Goal: Navigation & Orientation: Find specific page/section

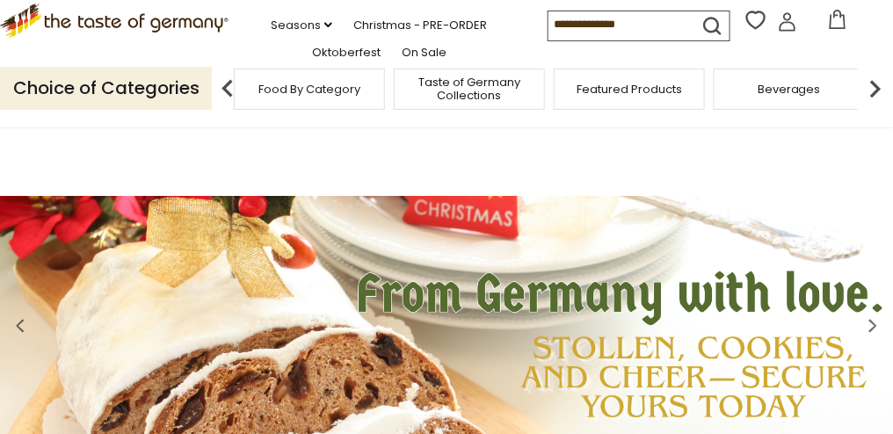
click at [294, 96] on span "Food By Category" at bounding box center [309, 89] width 102 height 13
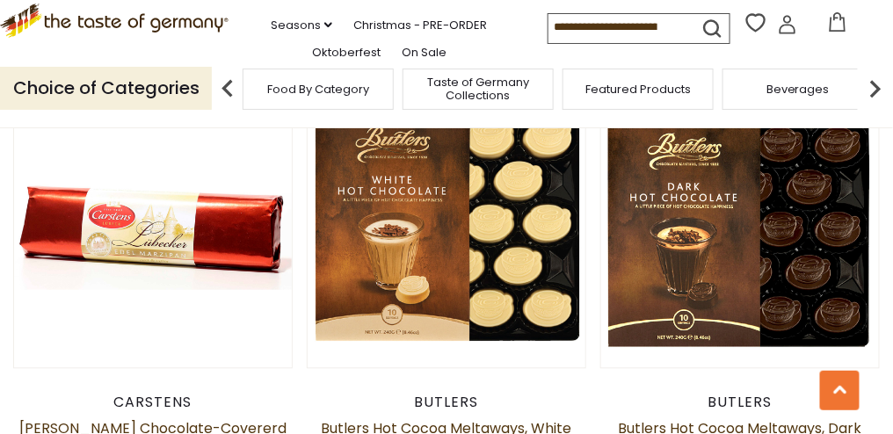
scroll to position [3954, 0]
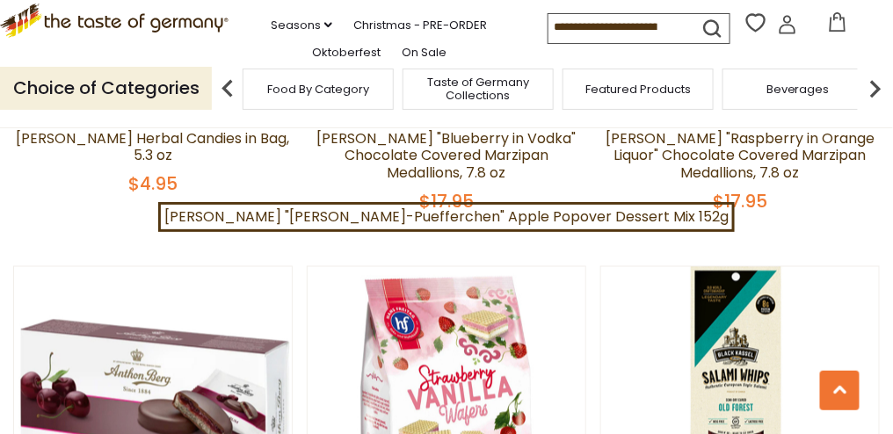
scroll to position [3899, 0]
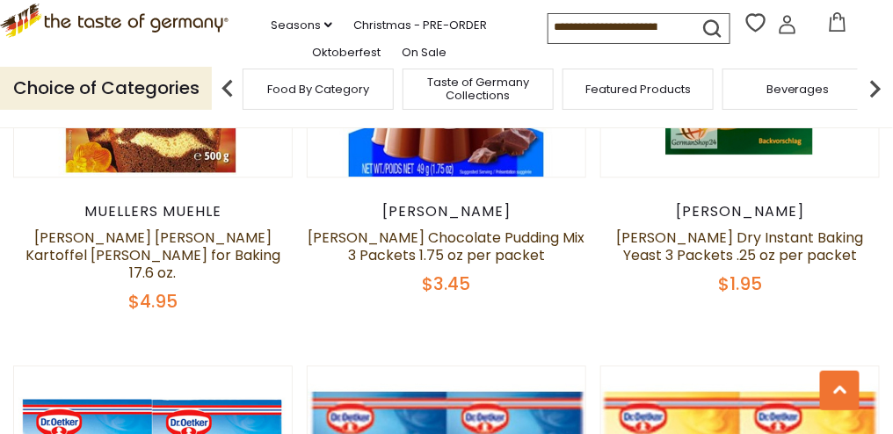
scroll to position [4025, 0]
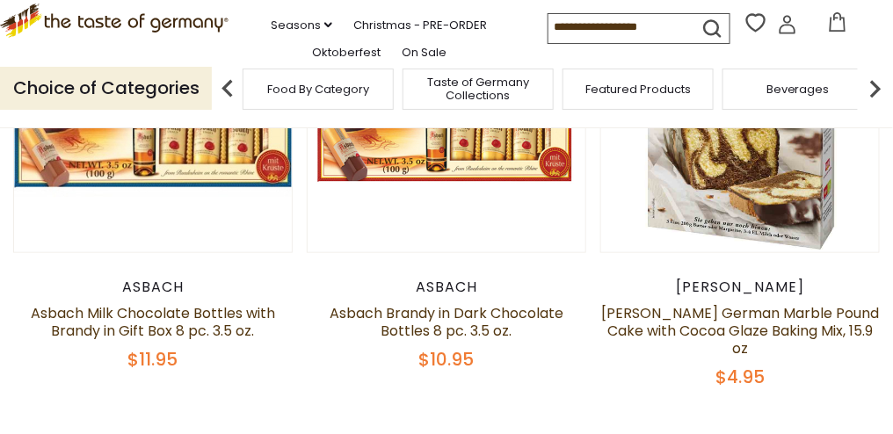
scroll to position [0, 0]
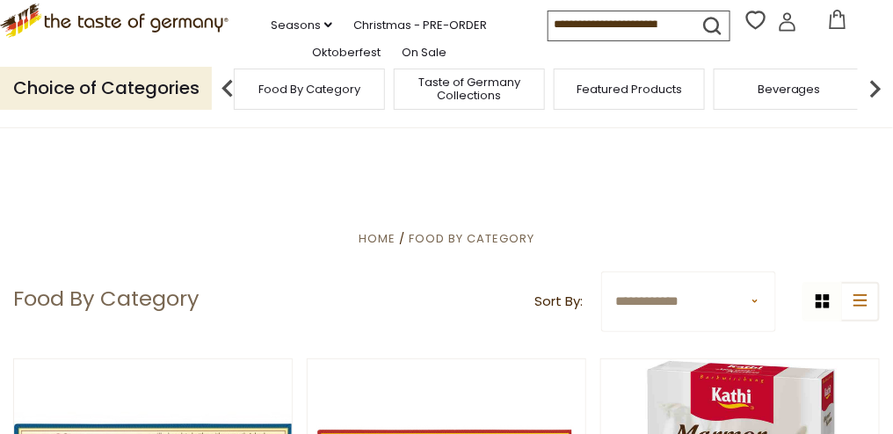
click at [300, 96] on span "Food By Category" at bounding box center [309, 89] width 102 height 13
click at [465, 102] on span "Taste of Germany Collections" at bounding box center [478, 89] width 141 height 26
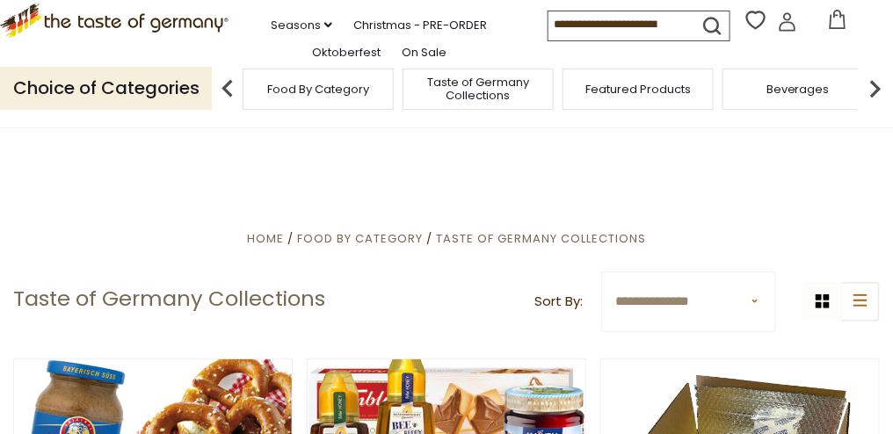
click at [637, 96] on span "Featured Products" at bounding box center [637, 89] width 105 height 13
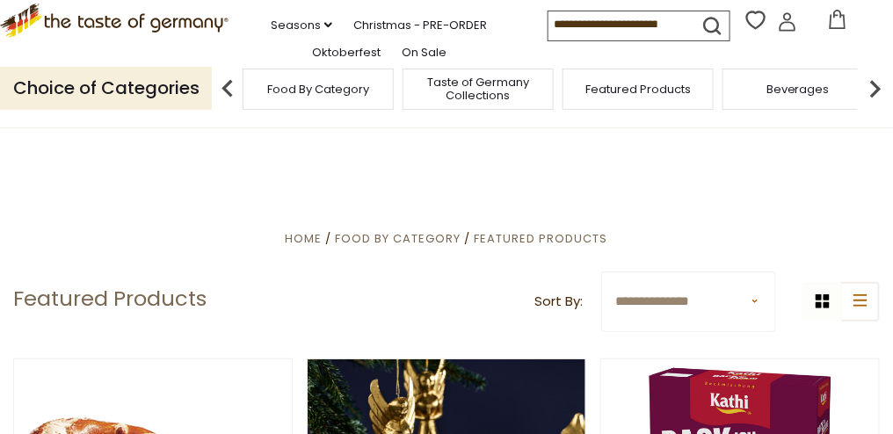
click at [874, 106] on img at bounding box center [875, 88] width 35 height 35
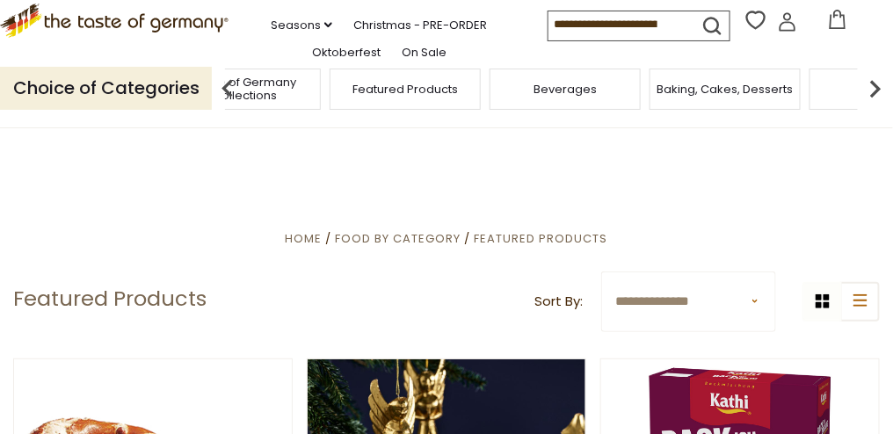
click at [874, 106] on img at bounding box center [875, 88] width 35 height 35
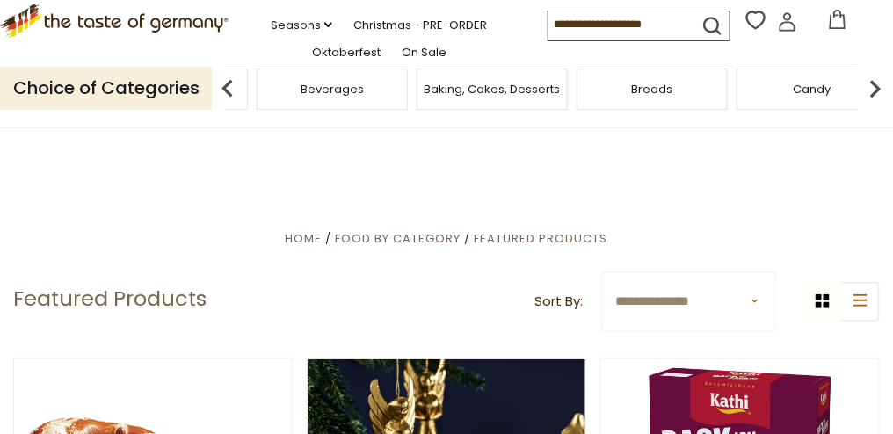
click at [874, 106] on img at bounding box center [875, 88] width 35 height 35
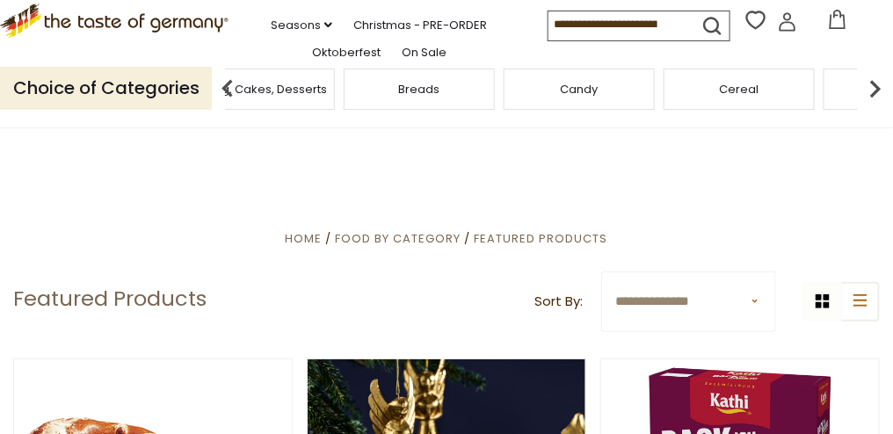
click at [416, 96] on span "Breads" at bounding box center [419, 89] width 41 height 13
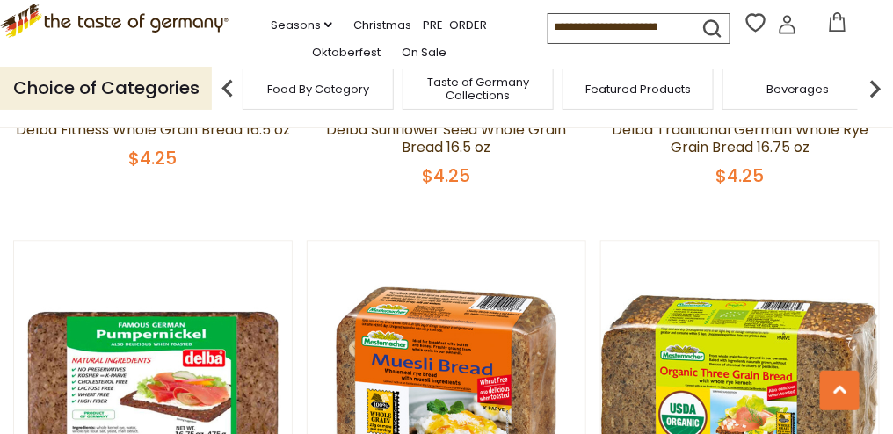
scroll to position [4042, 0]
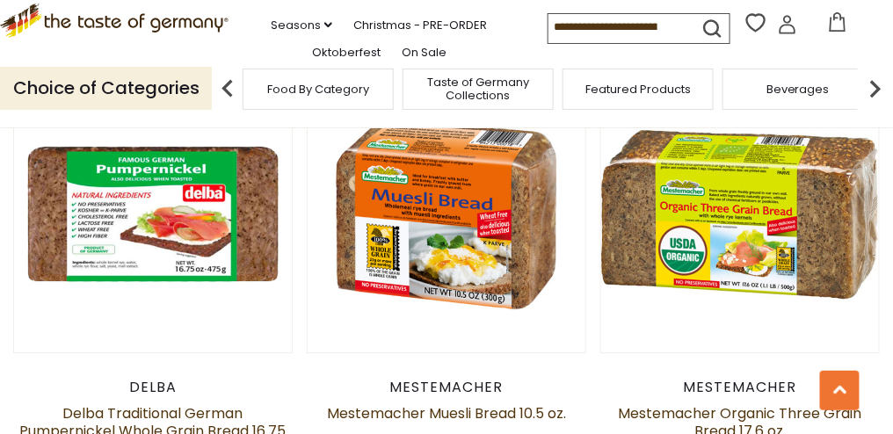
scroll to position [4122, 0]
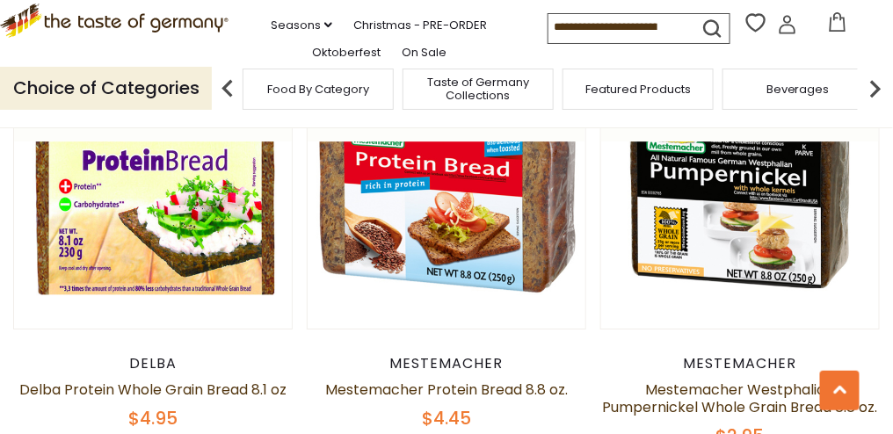
scroll to position [2804, 0]
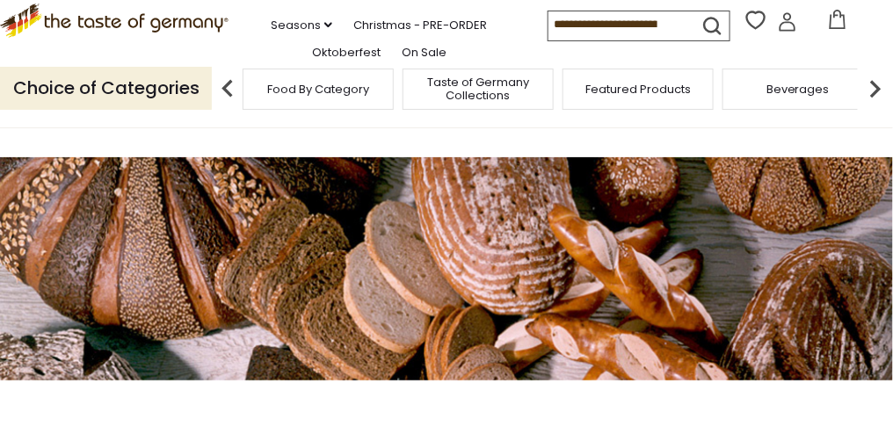
click at [877, 106] on img at bounding box center [875, 88] width 35 height 35
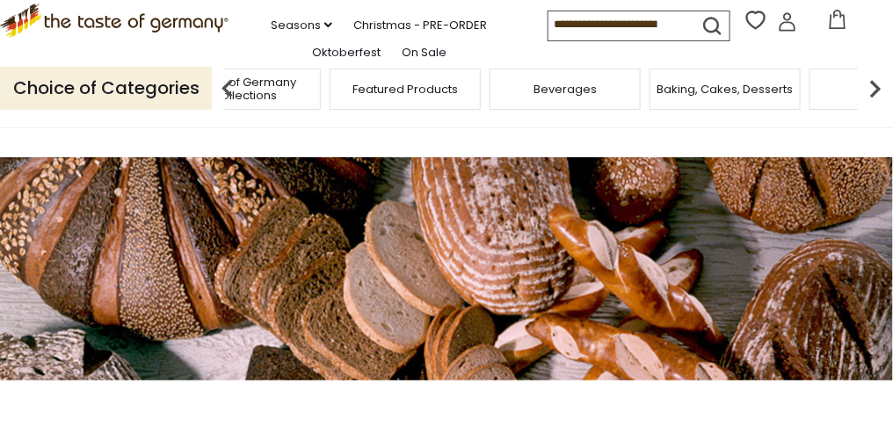
click at [877, 106] on img at bounding box center [875, 88] width 35 height 35
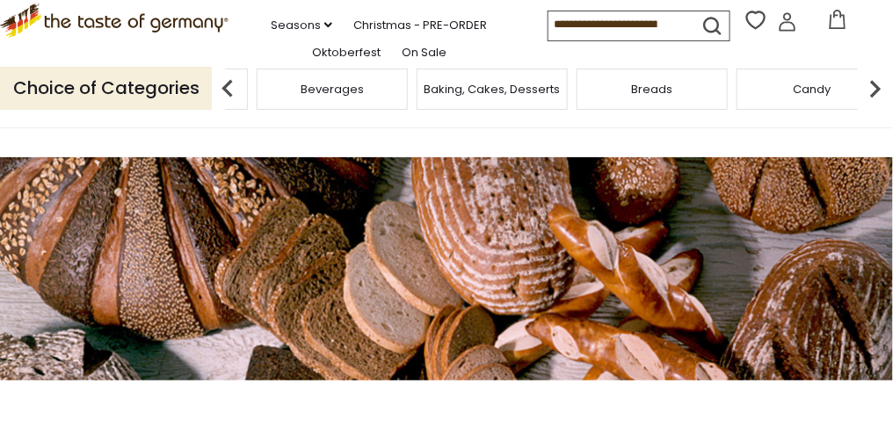
click at [877, 106] on img at bounding box center [875, 88] width 35 height 35
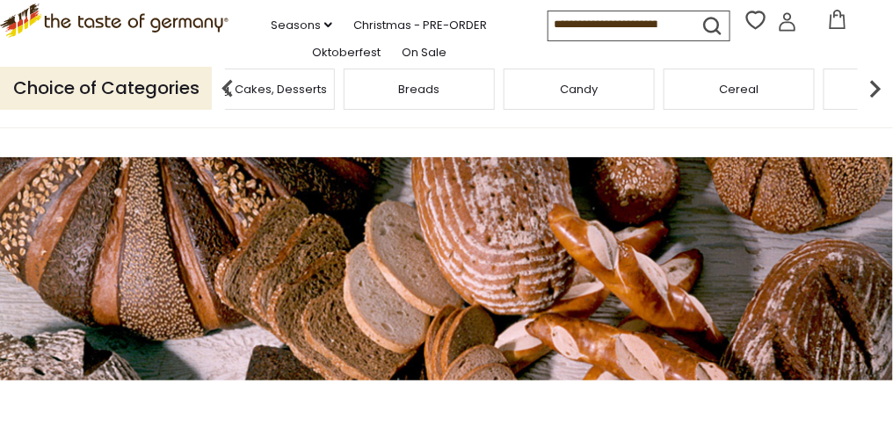
click at [877, 106] on img at bounding box center [875, 88] width 35 height 35
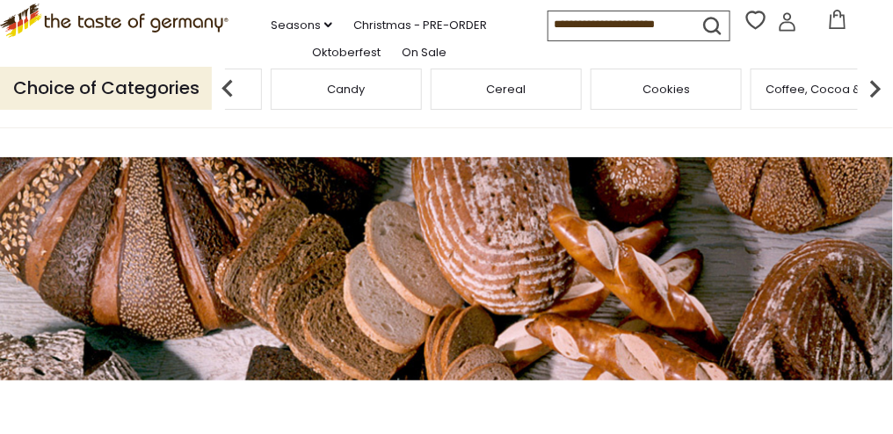
click at [878, 106] on img at bounding box center [875, 88] width 35 height 35
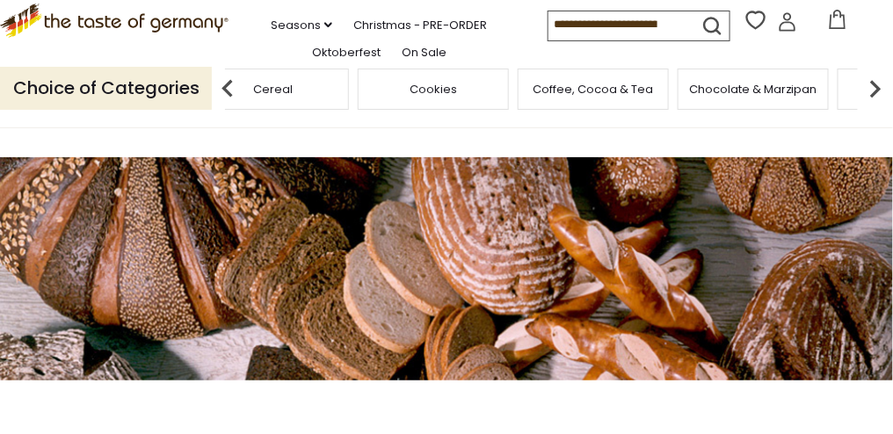
click at [878, 106] on img at bounding box center [875, 88] width 35 height 35
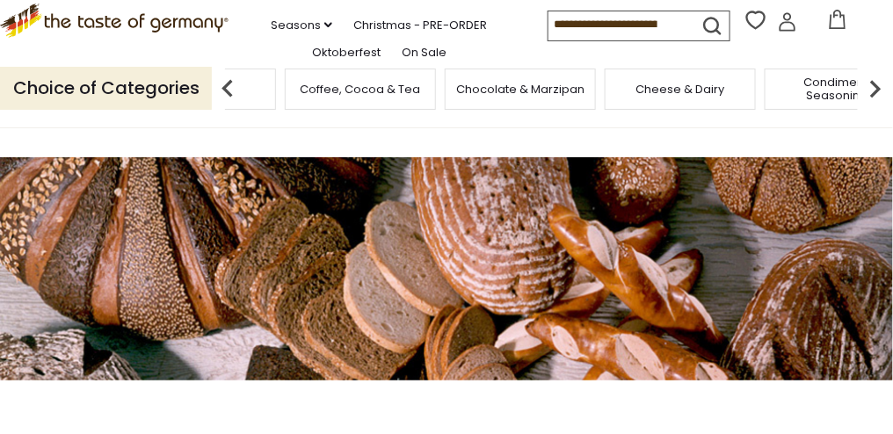
click at [877, 106] on img at bounding box center [875, 88] width 35 height 35
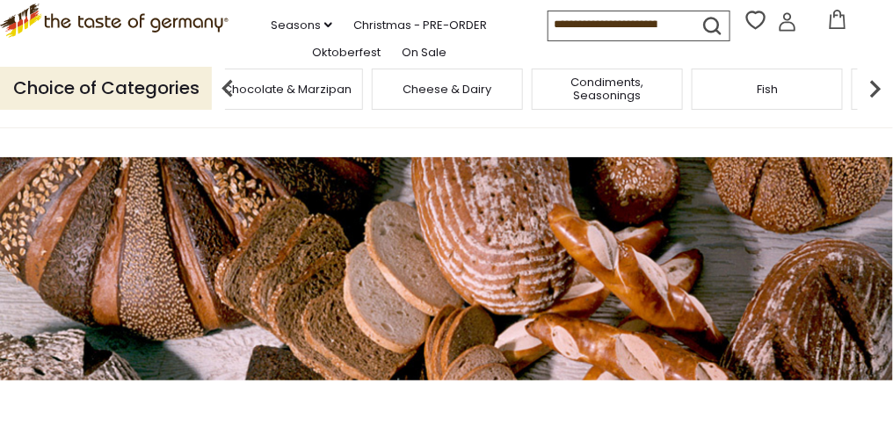
click at [877, 106] on img at bounding box center [875, 88] width 35 height 35
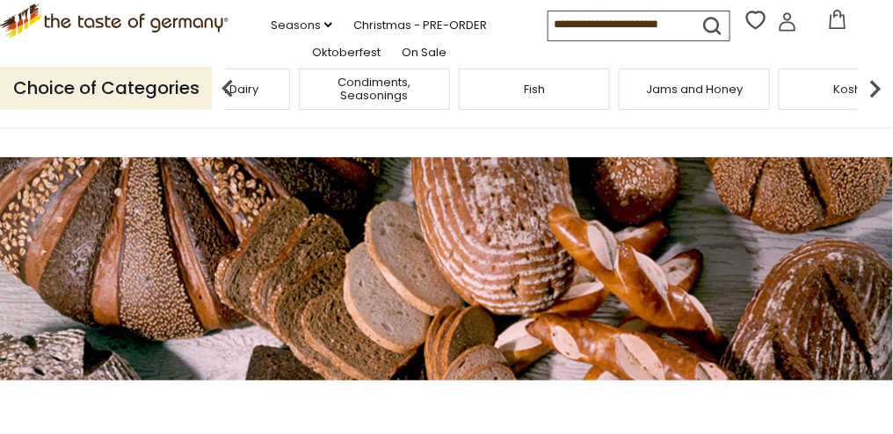
click at [877, 106] on img at bounding box center [875, 88] width 35 height 35
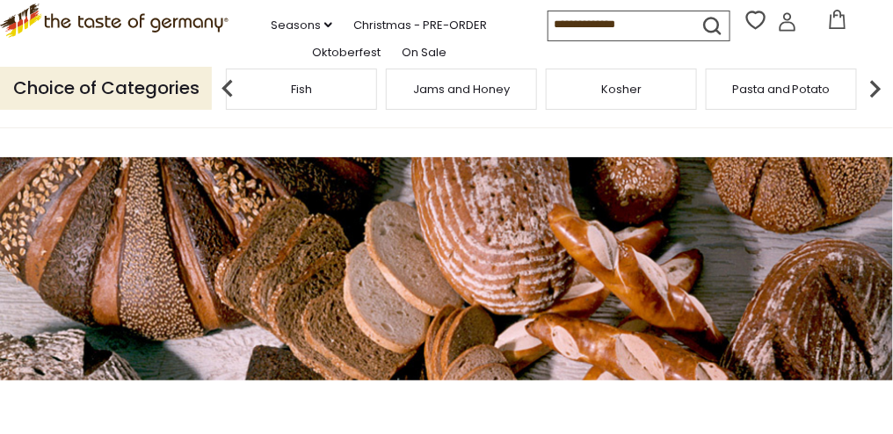
click at [877, 106] on img at bounding box center [875, 88] width 35 height 35
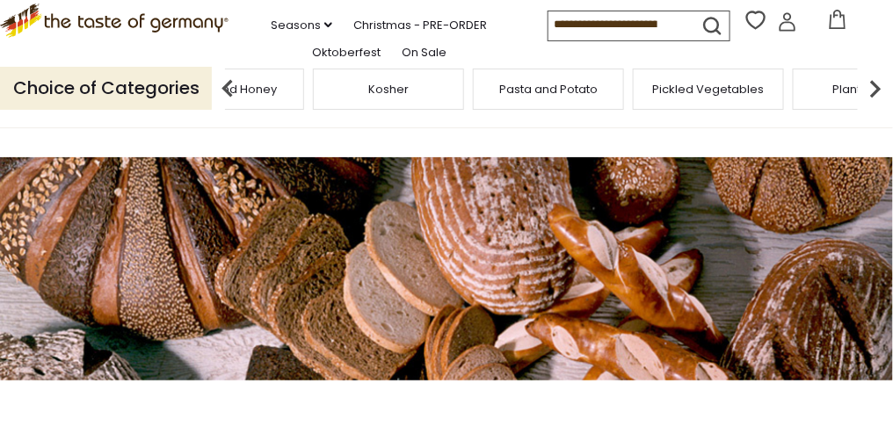
click at [876, 106] on img at bounding box center [875, 88] width 35 height 35
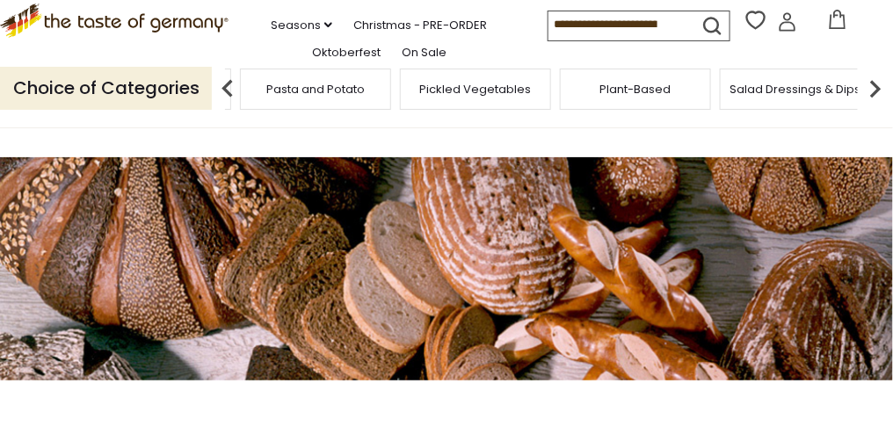
click at [875, 106] on img at bounding box center [875, 88] width 35 height 35
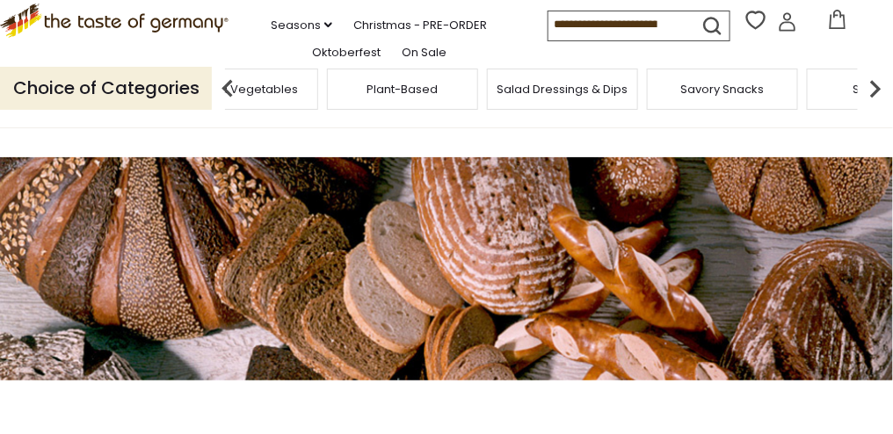
click at [875, 106] on img at bounding box center [875, 88] width 35 height 35
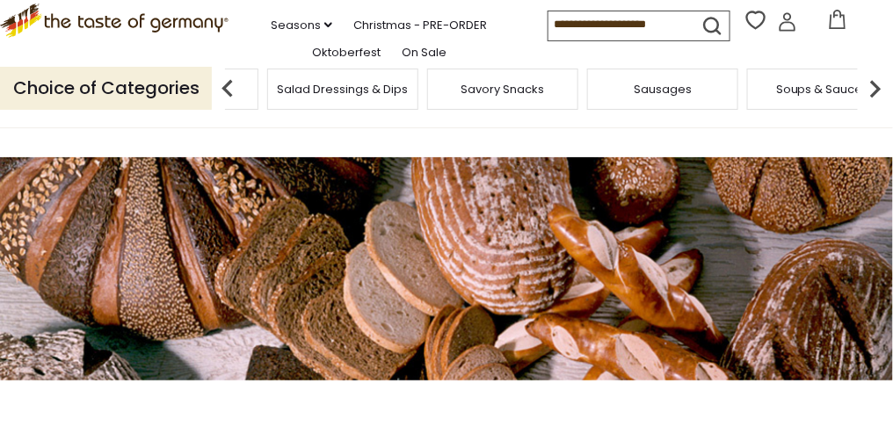
click at [644, 96] on span "Sausages" at bounding box center [663, 89] width 58 height 13
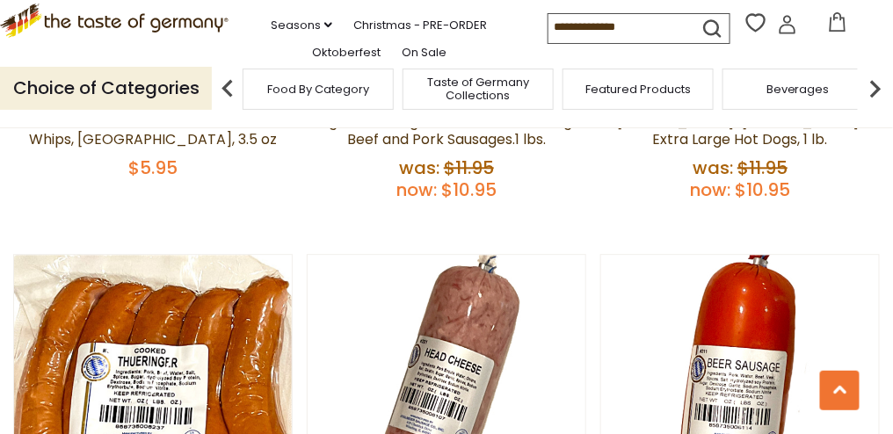
scroll to position [4130, 0]
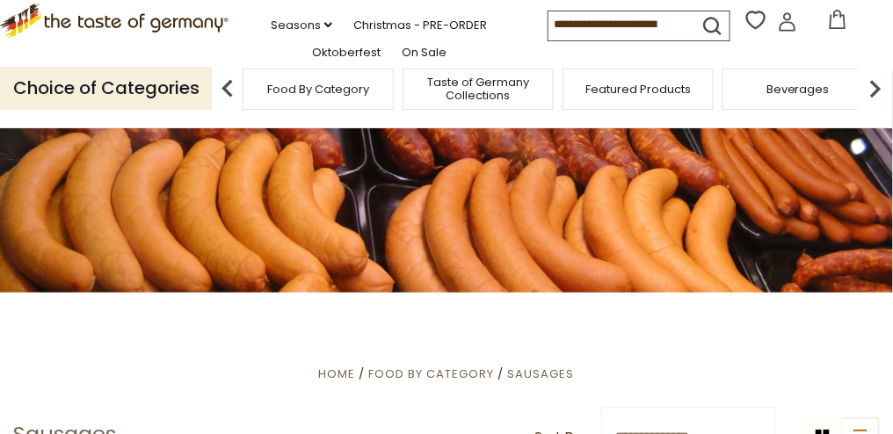
scroll to position [0, 0]
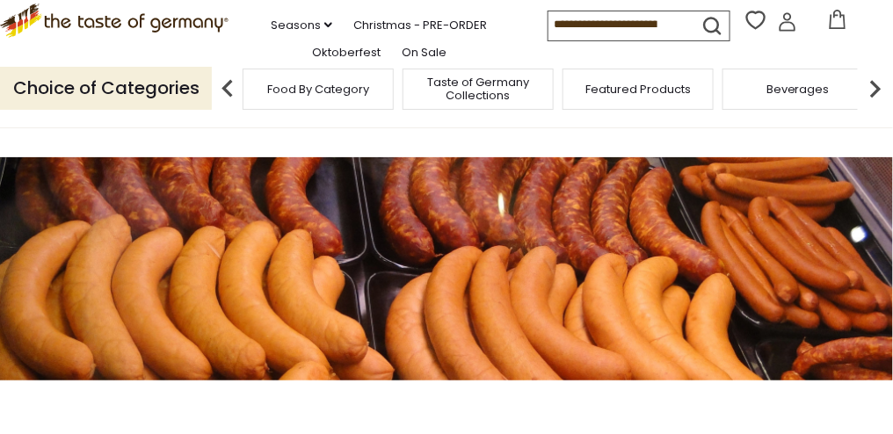
click at [877, 106] on img at bounding box center [875, 88] width 35 height 35
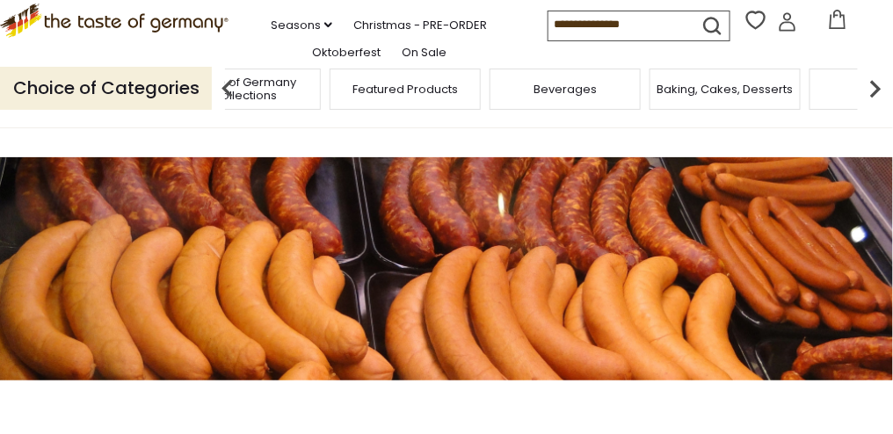
click at [873, 106] on img at bounding box center [875, 88] width 35 height 35
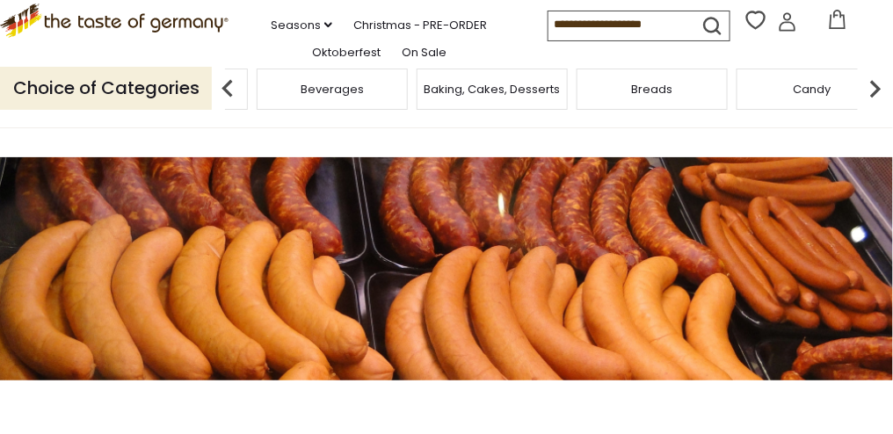
click at [873, 106] on img at bounding box center [875, 88] width 35 height 35
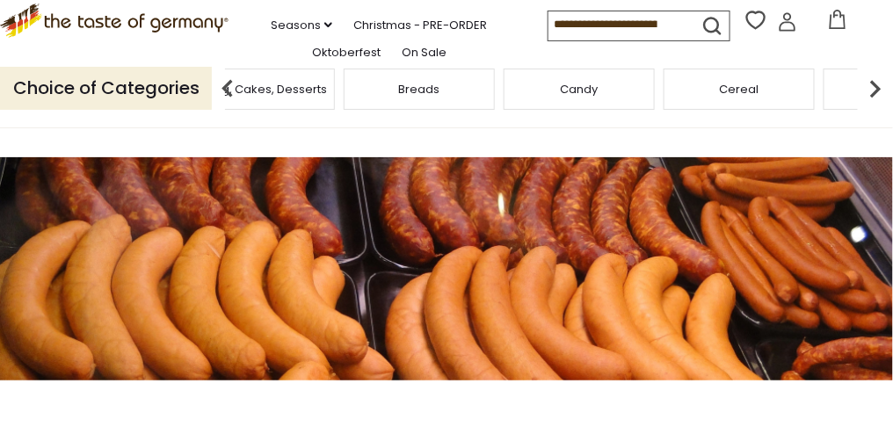
click at [873, 106] on img at bounding box center [875, 88] width 35 height 35
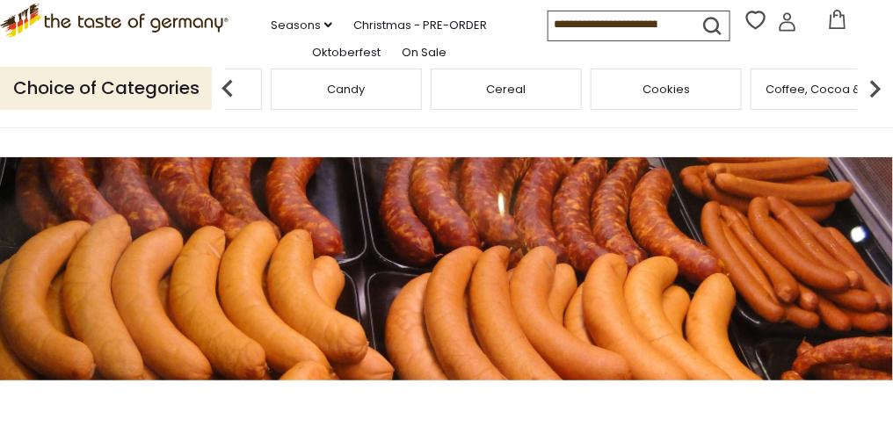
click at [873, 106] on img at bounding box center [875, 88] width 35 height 35
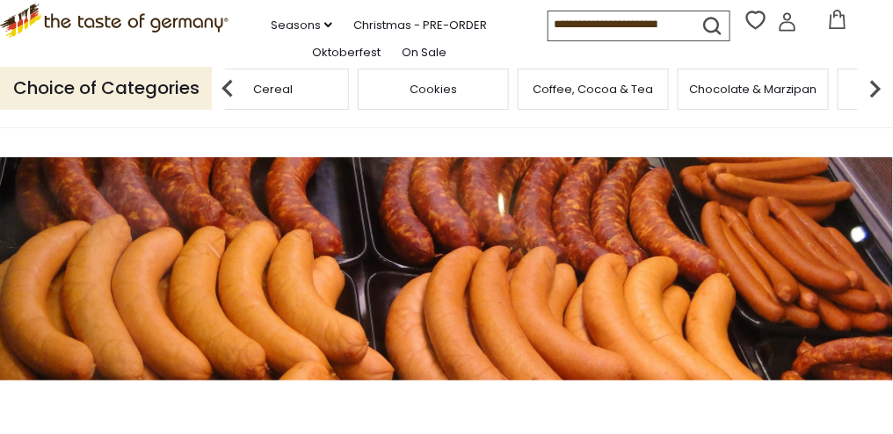
click at [873, 106] on img at bounding box center [875, 88] width 35 height 35
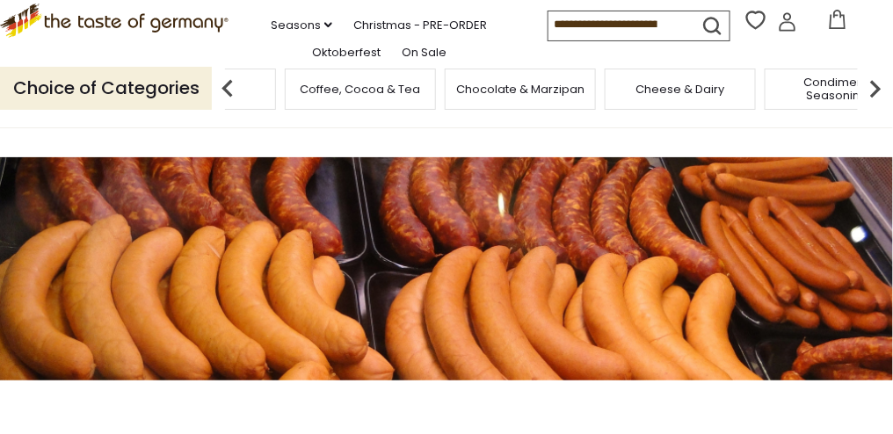
click at [873, 106] on img at bounding box center [875, 88] width 35 height 35
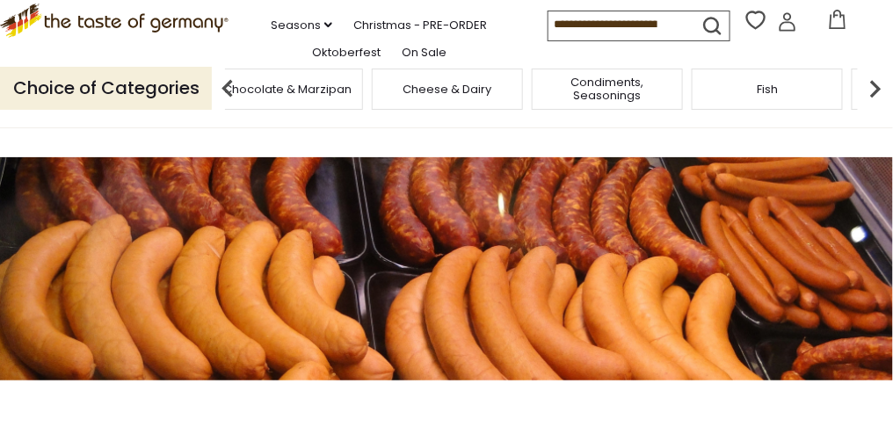
click at [873, 106] on img at bounding box center [875, 88] width 35 height 35
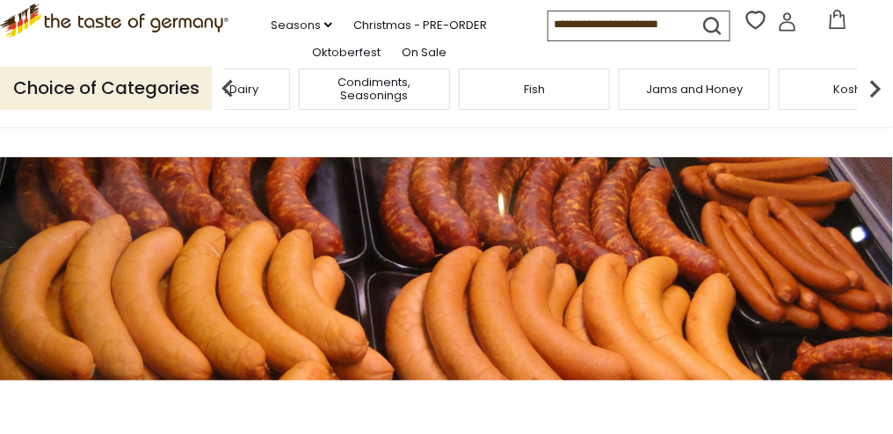
click at [873, 106] on img at bounding box center [875, 88] width 35 height 35
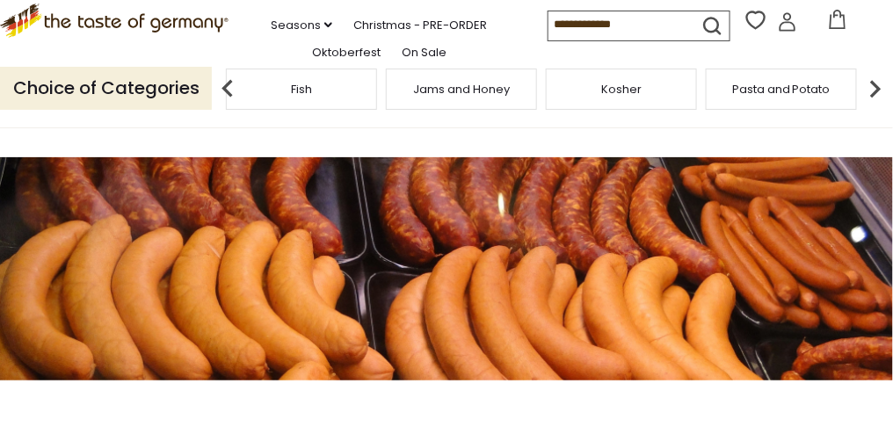
click at [873, 106] on img at bounding box center [875, 88] width 35 height 35
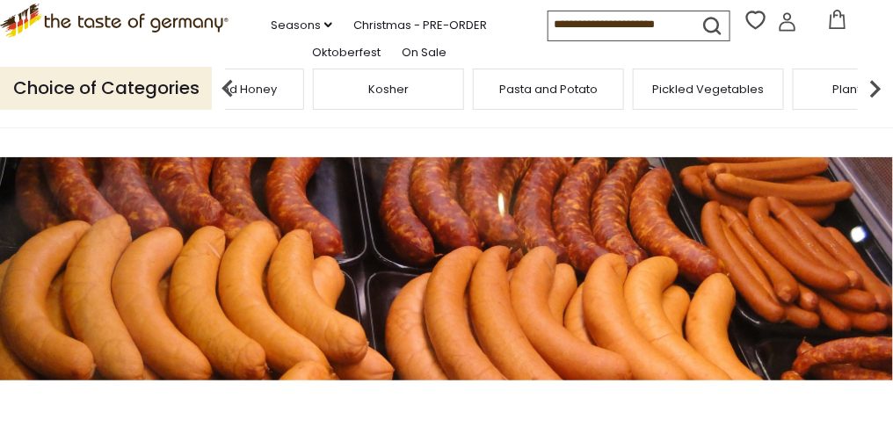
click at [873, 106] on img at bounding box center [875, 88] width 35 height 35
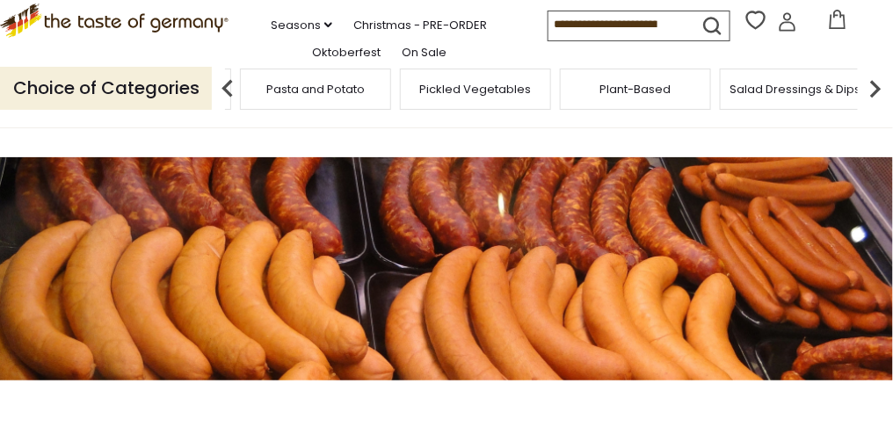
click at [873, 106] on img at bounding box center [875, 88] width 35 height 35
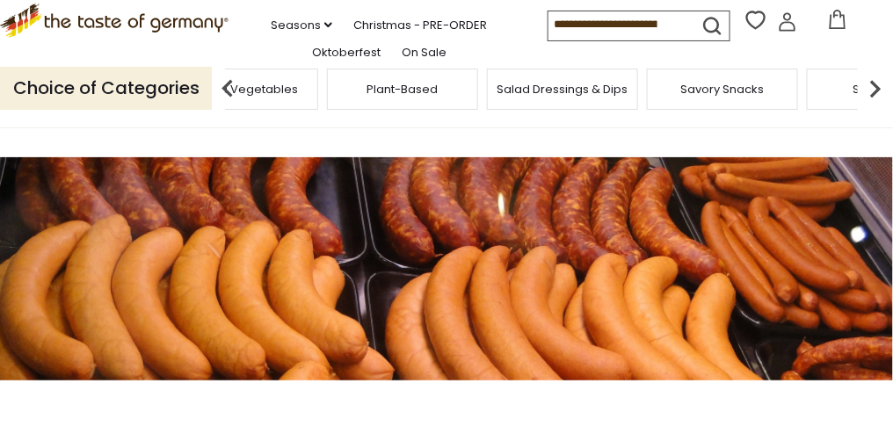
click at [873, 106] on img at bounding box center [875, 88] width 35 height 35
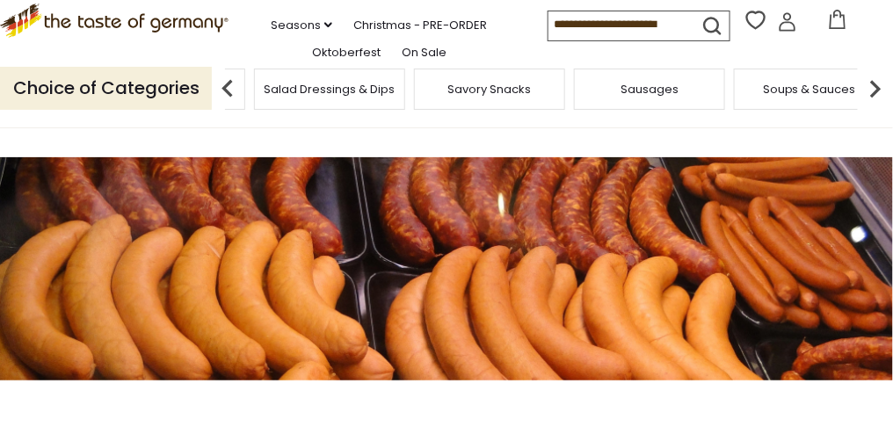
click at [873, 106] on img at bounding box center [875, 88] width 35 height 35
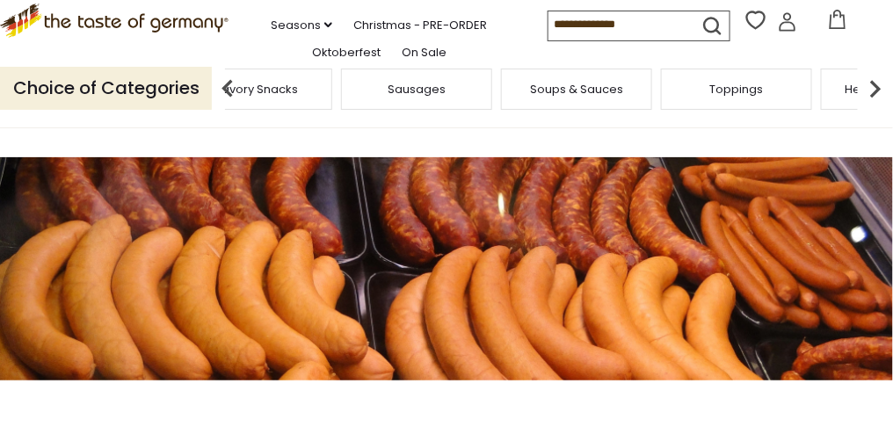
click at [873, 106] on img at bounding box center [875, 88] width 35 height 35
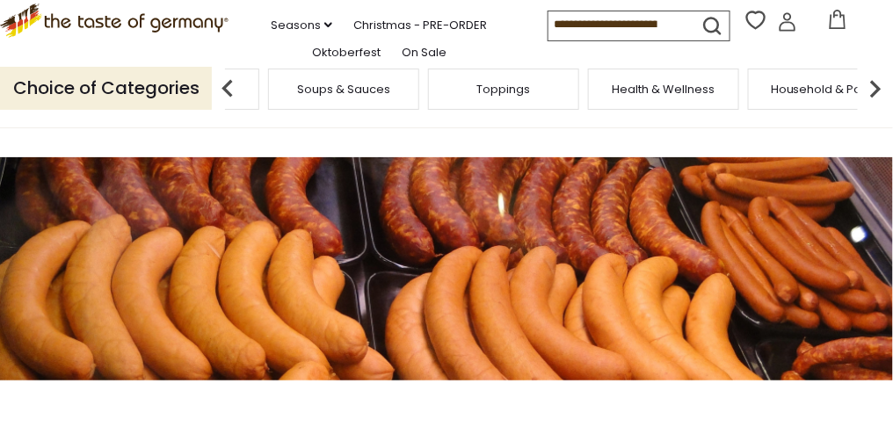
click at [873, 106] on img at bounding box center [875, 88] width 35 height 35
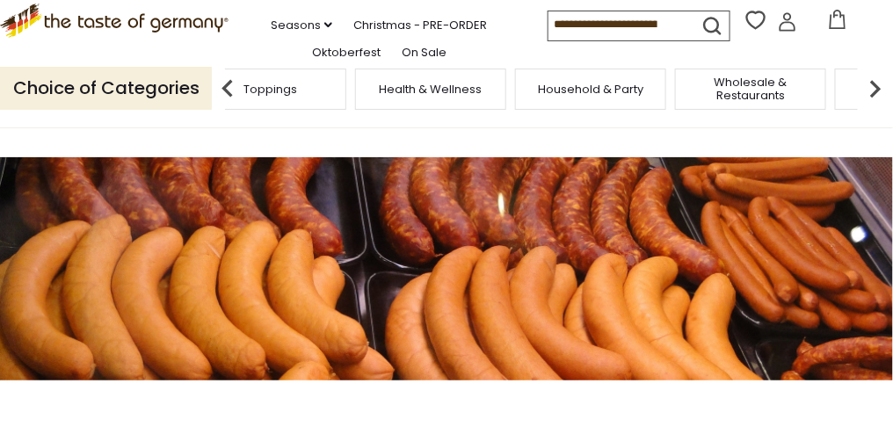
click at [873, 106] on img at bounding box center [875, 88] width 35 height 35
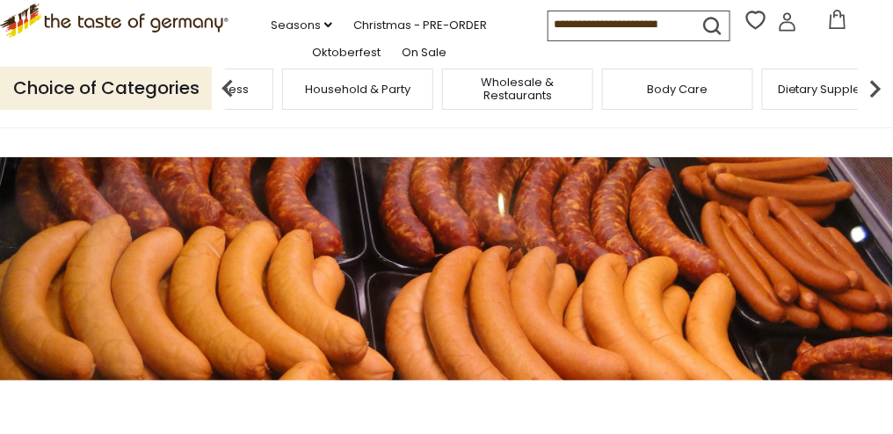
click at [874, 106] on img at bounding box center [875, 88] width 35 height 35
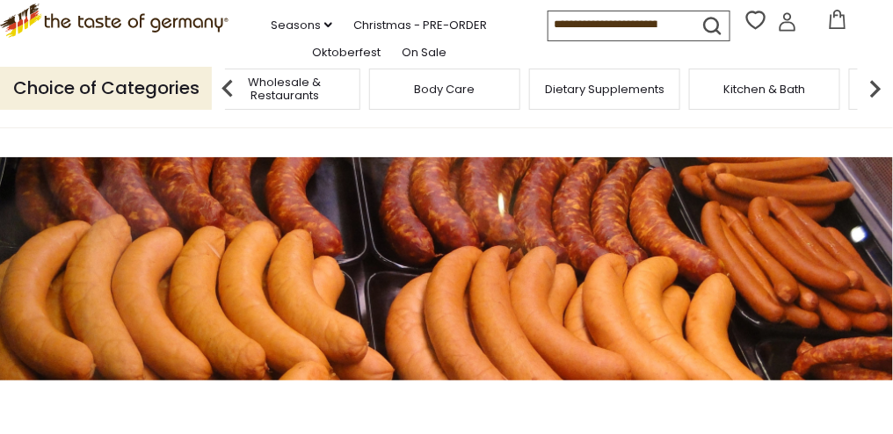
click at [874, 106] on img at bounding box center [875, 88] width 35 height 35
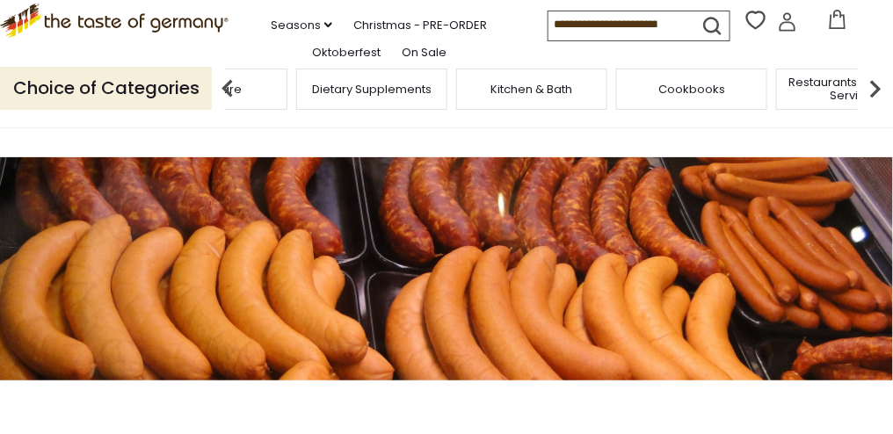
click at [874, 106] on img at bounding box center [875, 88] width 35 height 35
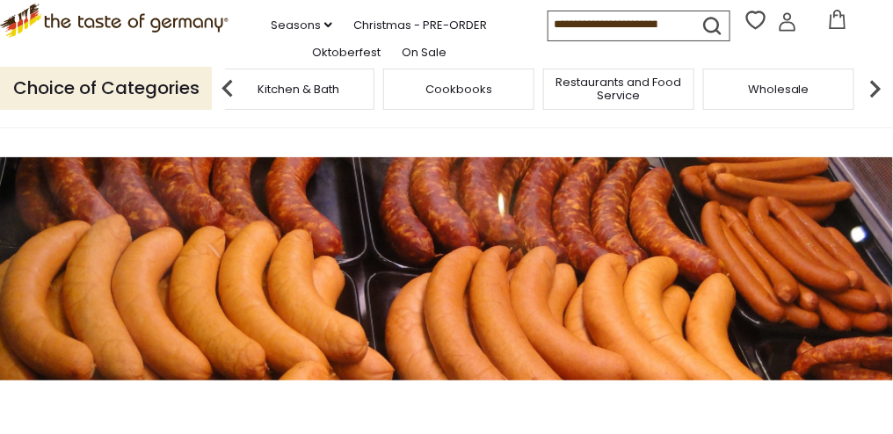
click at [874, 106] on img at bounding box center [875, 88] width 35 height 35
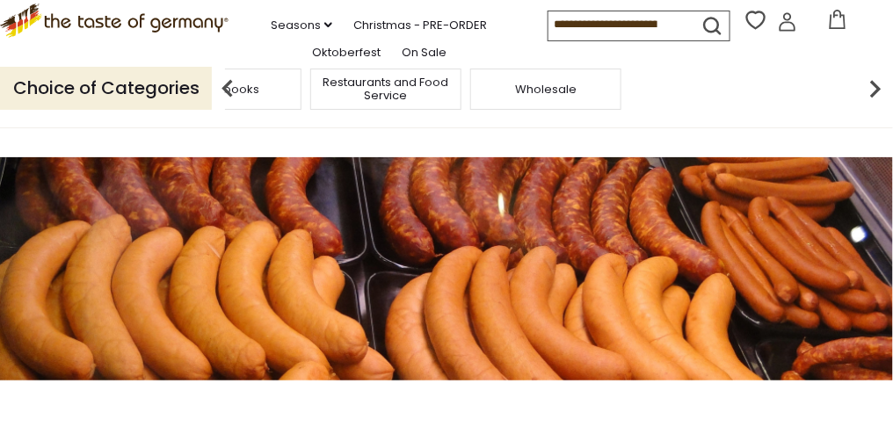
click at [874, 106] on img at bounding box center [875, 88] width 35 height 35
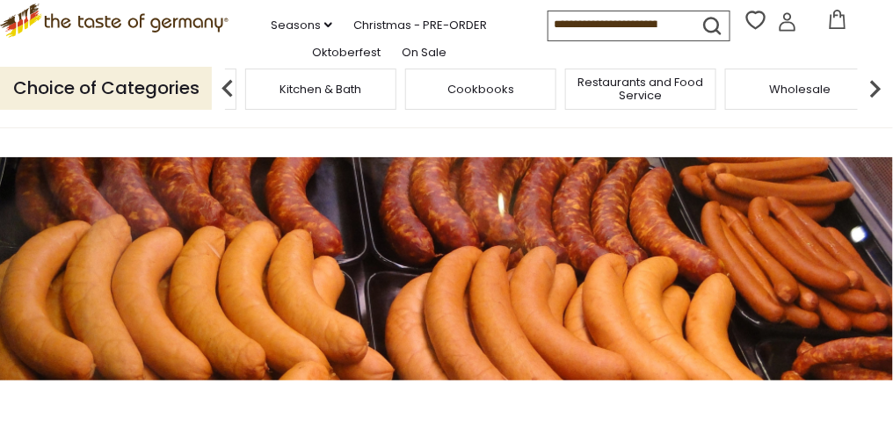
click at [98, 33] on icon at bounding box center [114, 18] width 228 height 29
